Goal: Information Seeking & Learning: Stay updated

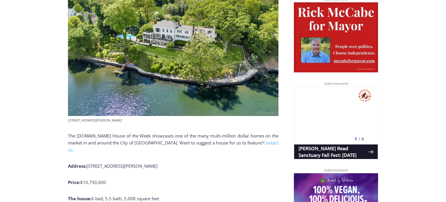
scroll to position [296, 0]
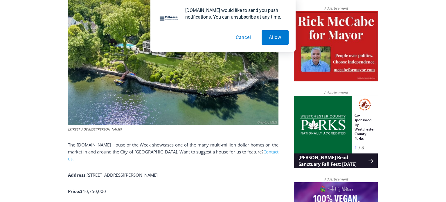
click at [244, 39] on button "Cancel" at bounding box center [244, 37] width 30 height 15
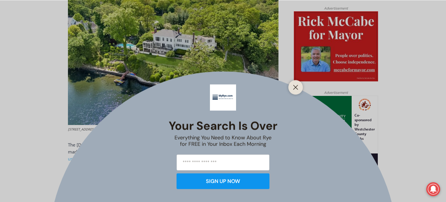
scroll to position [317, 0]
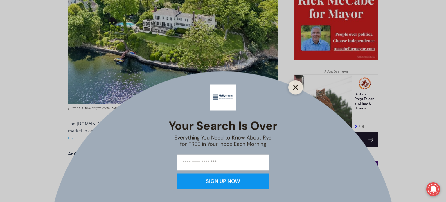
drag, startPoint x: 296, startPoint y: 90, endPoint x: 0, endPoint y: 16, distance: 305.0
click at [296, 90] on button "Close" at bounding box center [296, 87] width 8 height 8
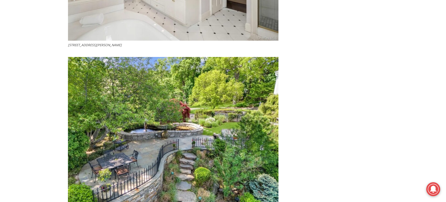
scroll to position [1957, 0]
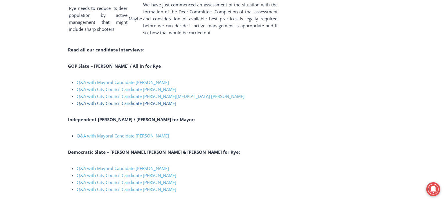
scroll to position [1341, 0]
